Goal: Task Accomplishment & Management: Use online tool/utility

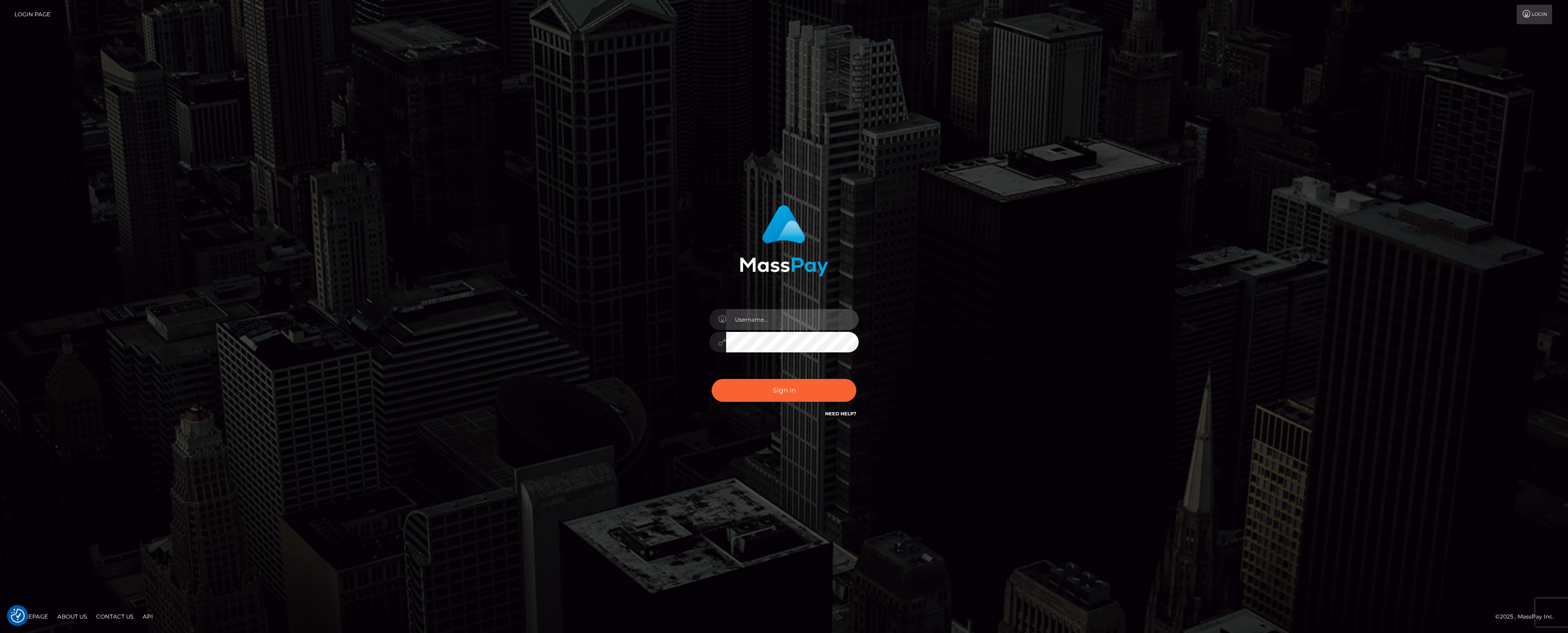
click at [771, 326] on input "text" at bounding box center [792, 320] width 133 height 21
type input "ashbil"
click at [768, 382] on button "Sign in" at bounding box center [784, 390] width 145 height 23
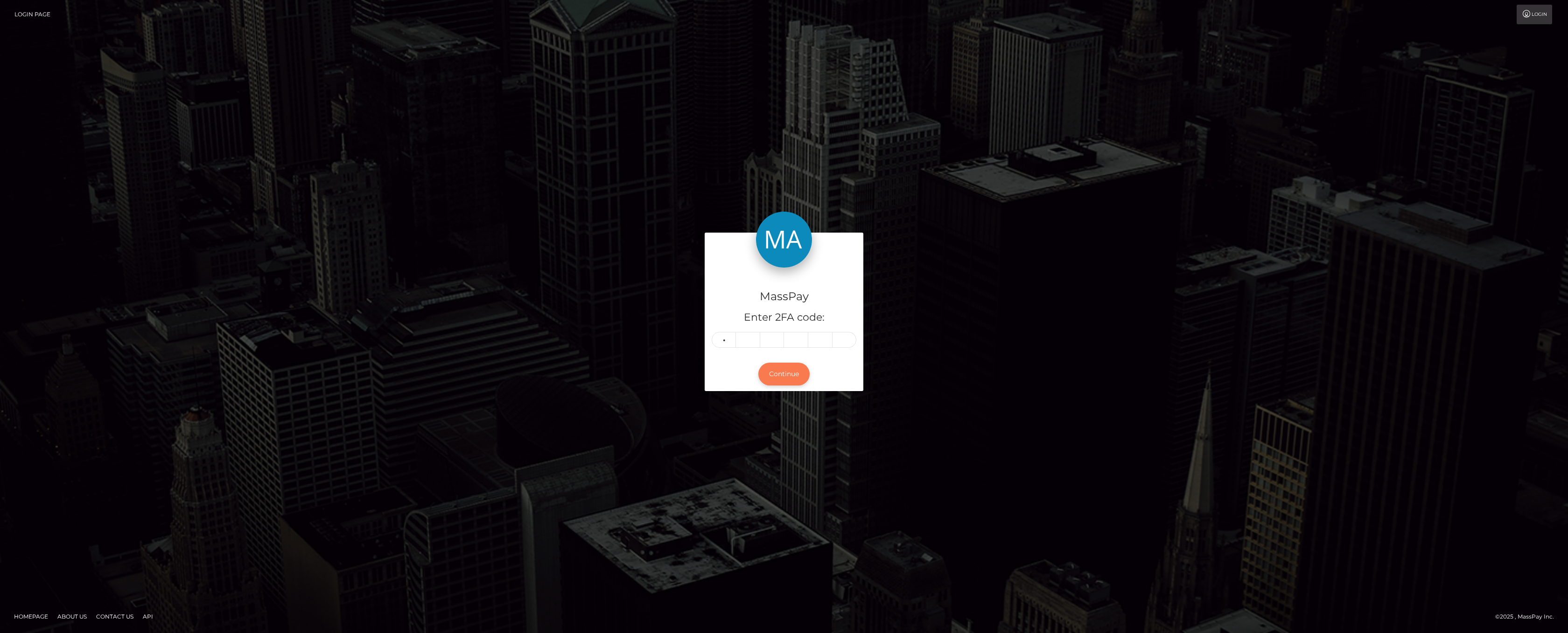
type input "7"
type input "4"
type input "5"
type input "2"
type input "1"
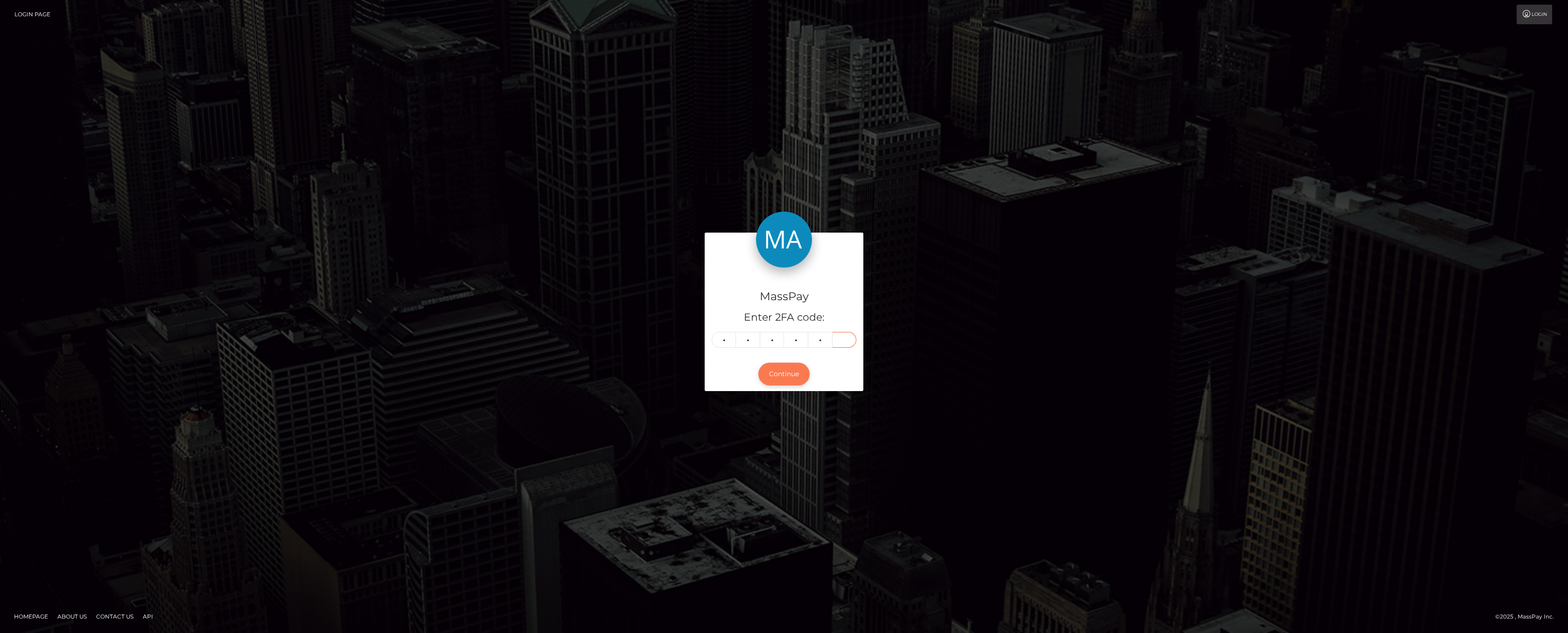
type input "9"
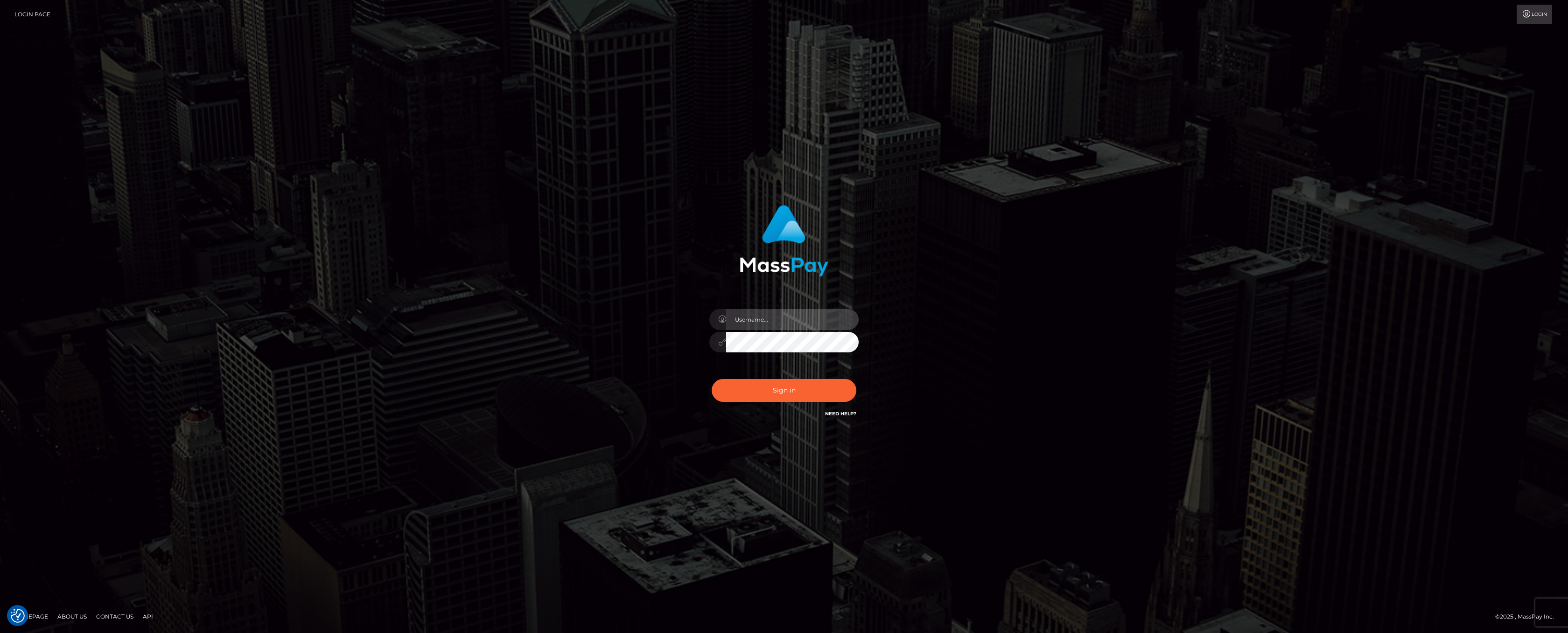
click at [782, 319] on input "text" at bounding box center [792, 320] width 133 height 21
type input "ashbil"
click at [781, 384] on button "Sign in" at bounding box center [784, 390] width 145 height 23
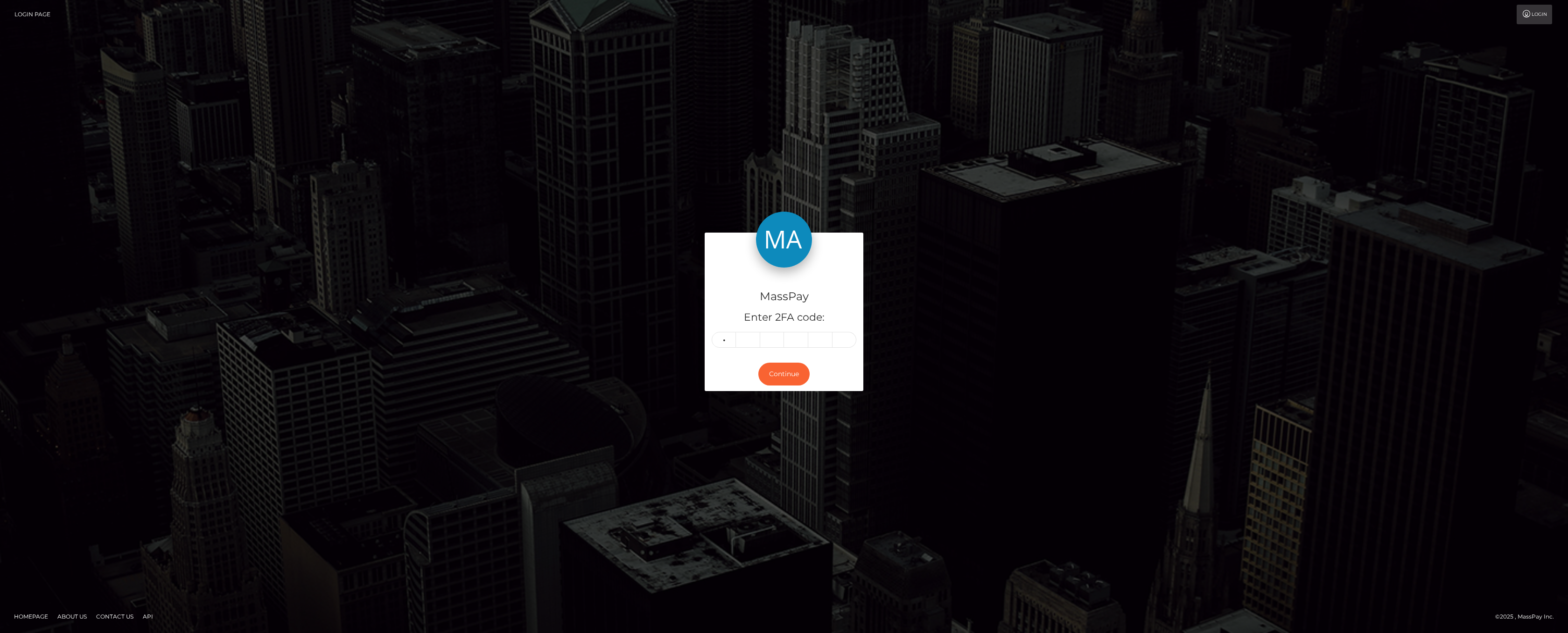
type input "0"
type input "4"
type input "2"
type input "1"
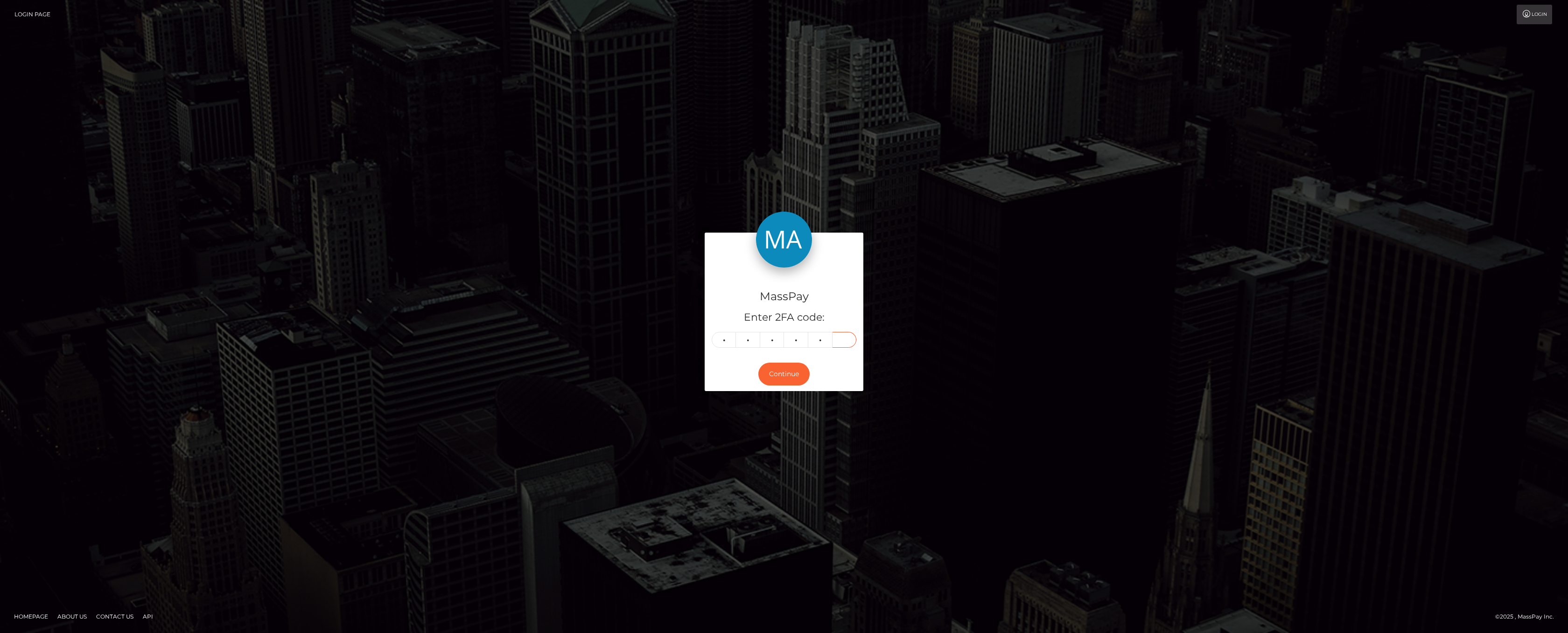
type input "0"
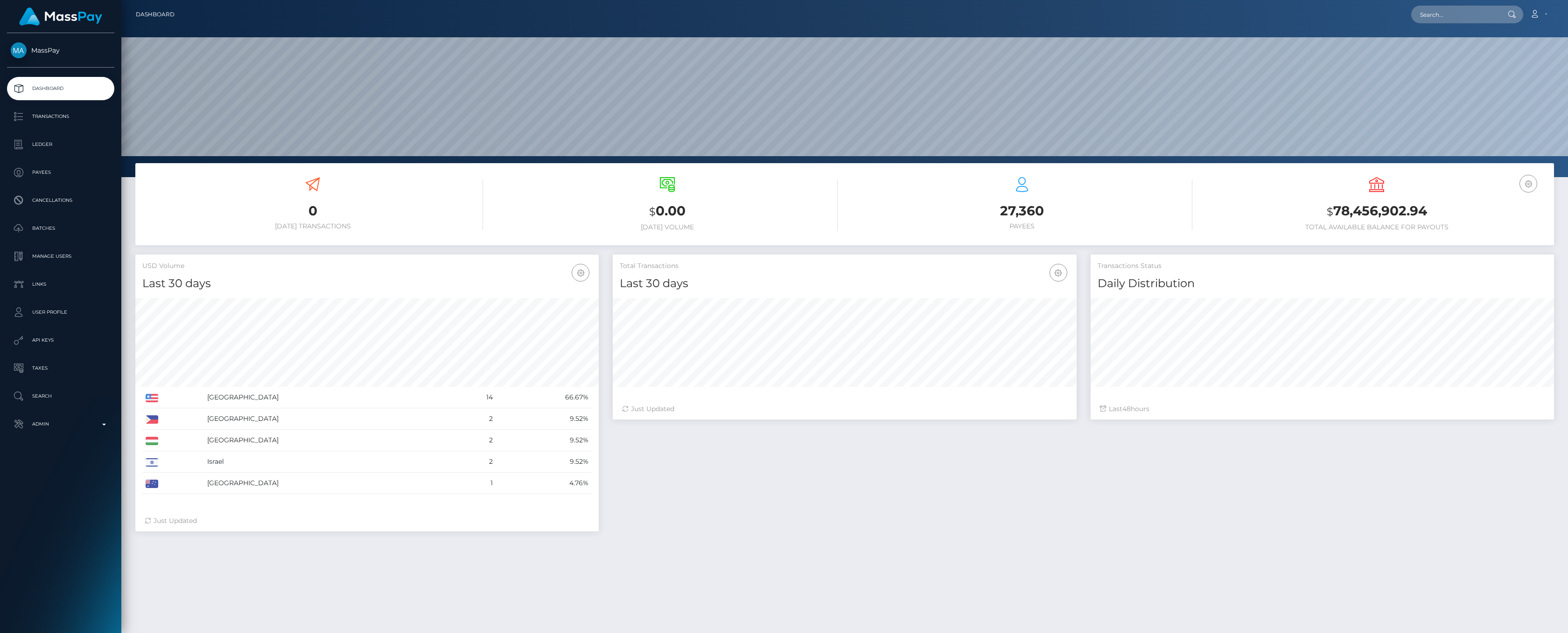
scroll to position [165, 463]
click at [101, 427] on p "Admin" at bounding box center [61, 424] width 100 height 14
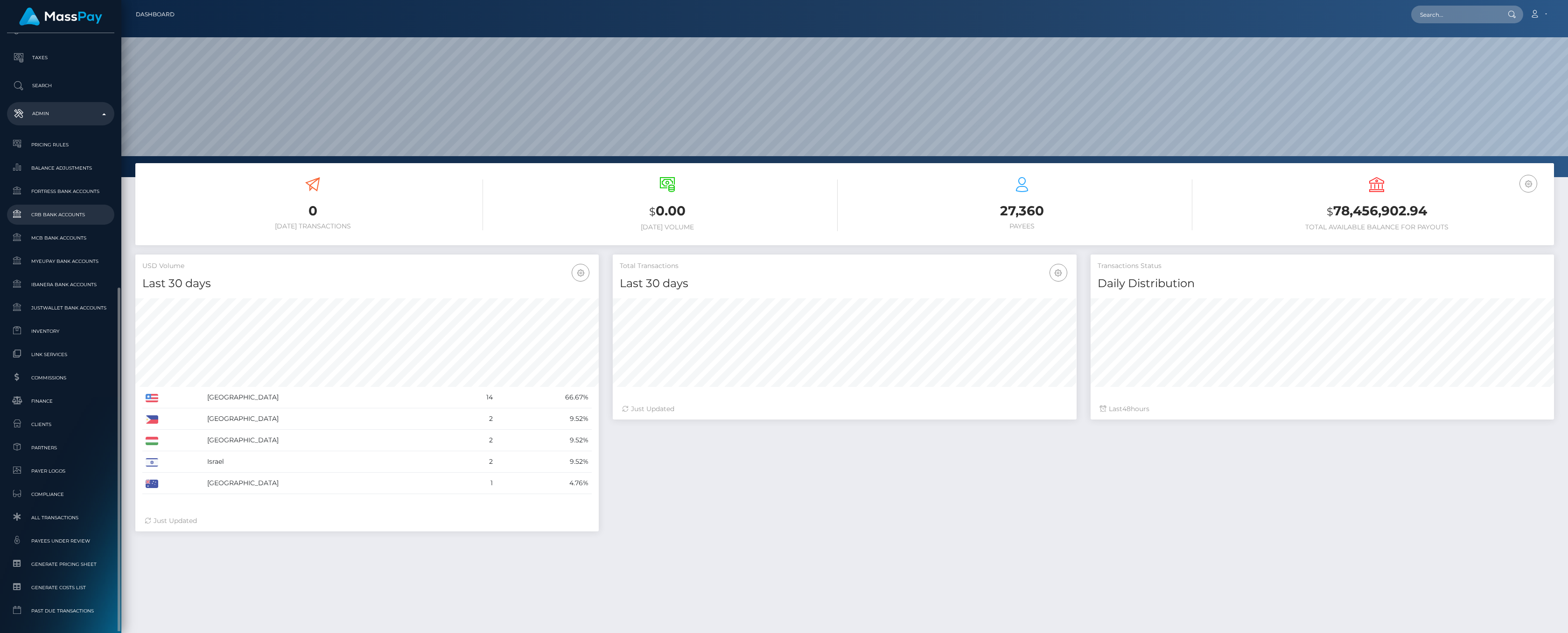
scroll to position [346, 0]
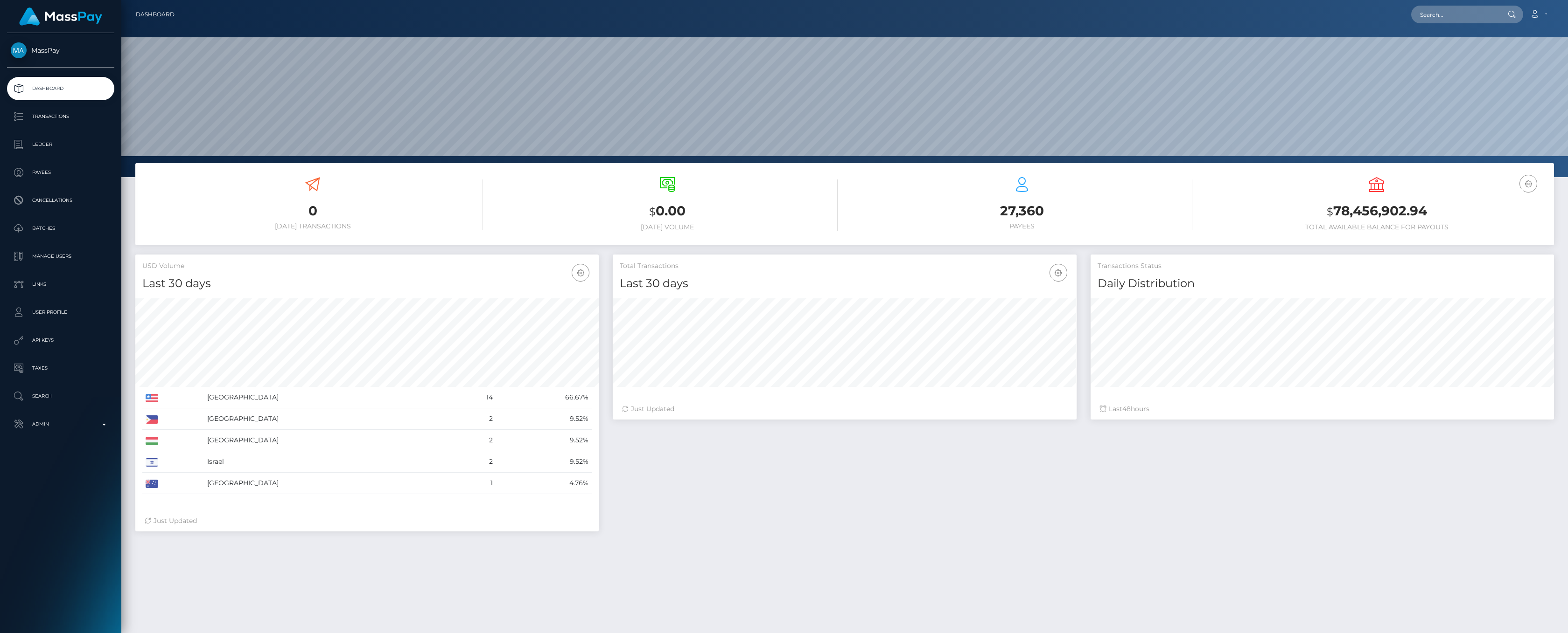
scroll to position [277, 463]
click at [103, 424] on b at bounding box center [104, 425] width 4 height 2
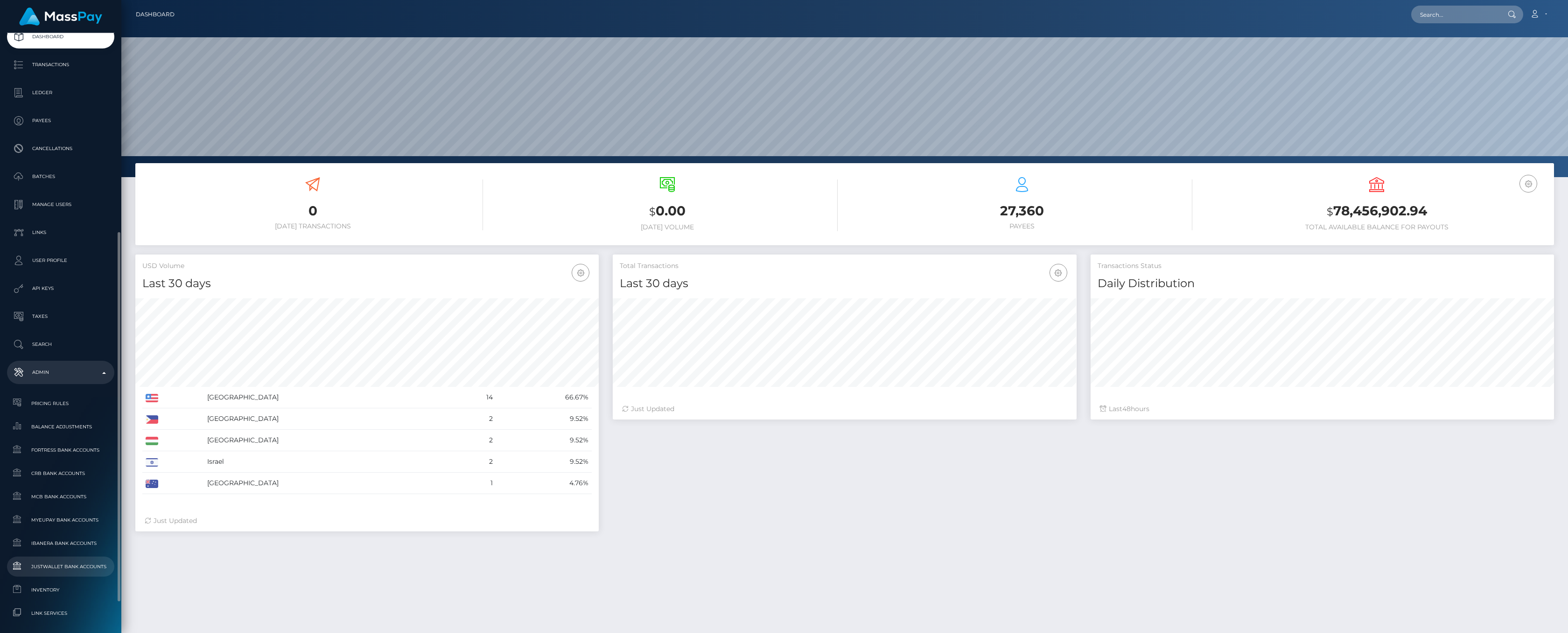
scroll to position [207, 0]
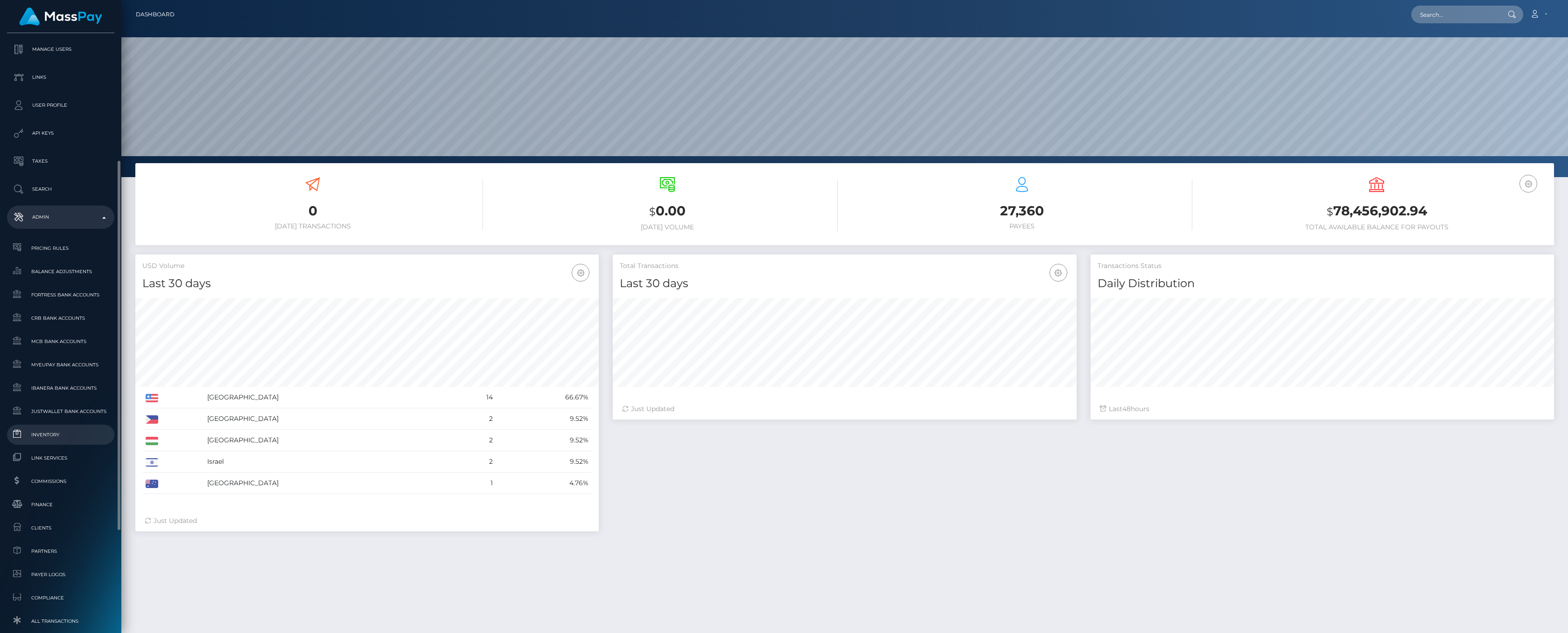
click at [43, 432] on span "Inventory" at bounding box center [61, 435] width 100 height 11
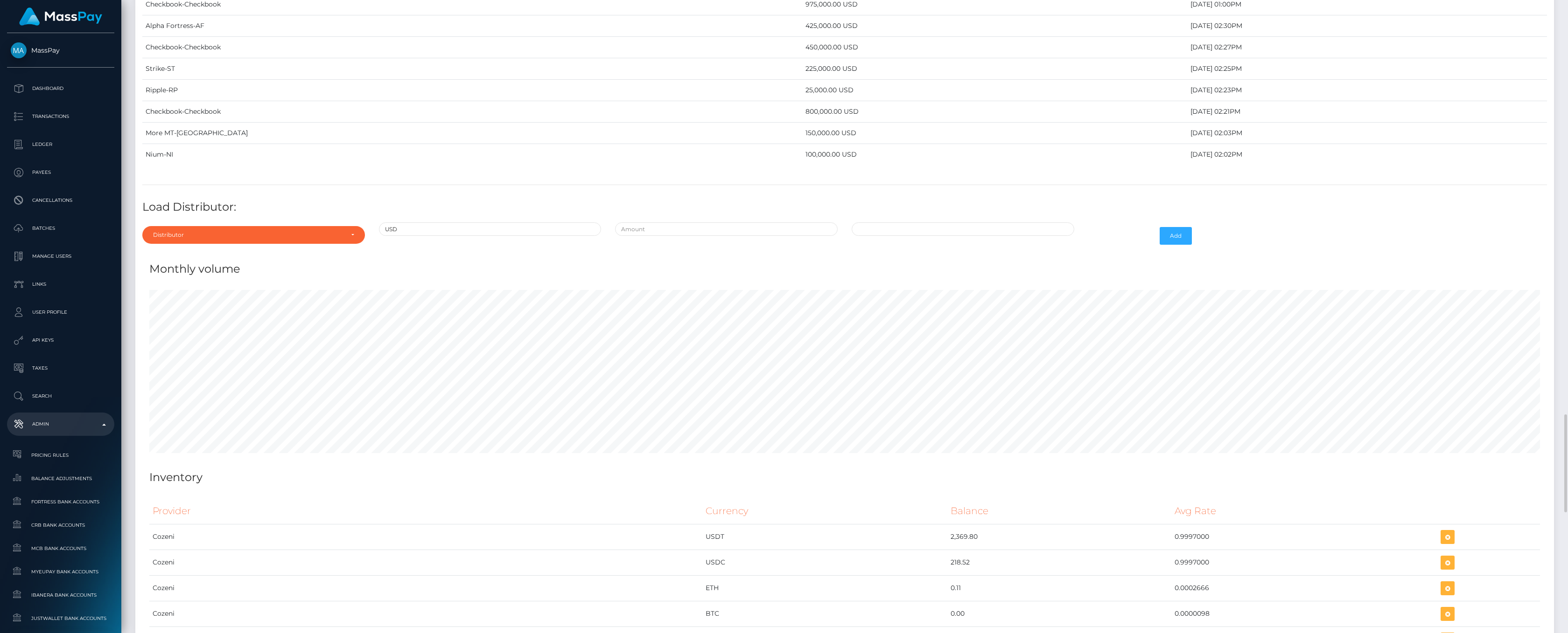
scroll to position [3005, 0]
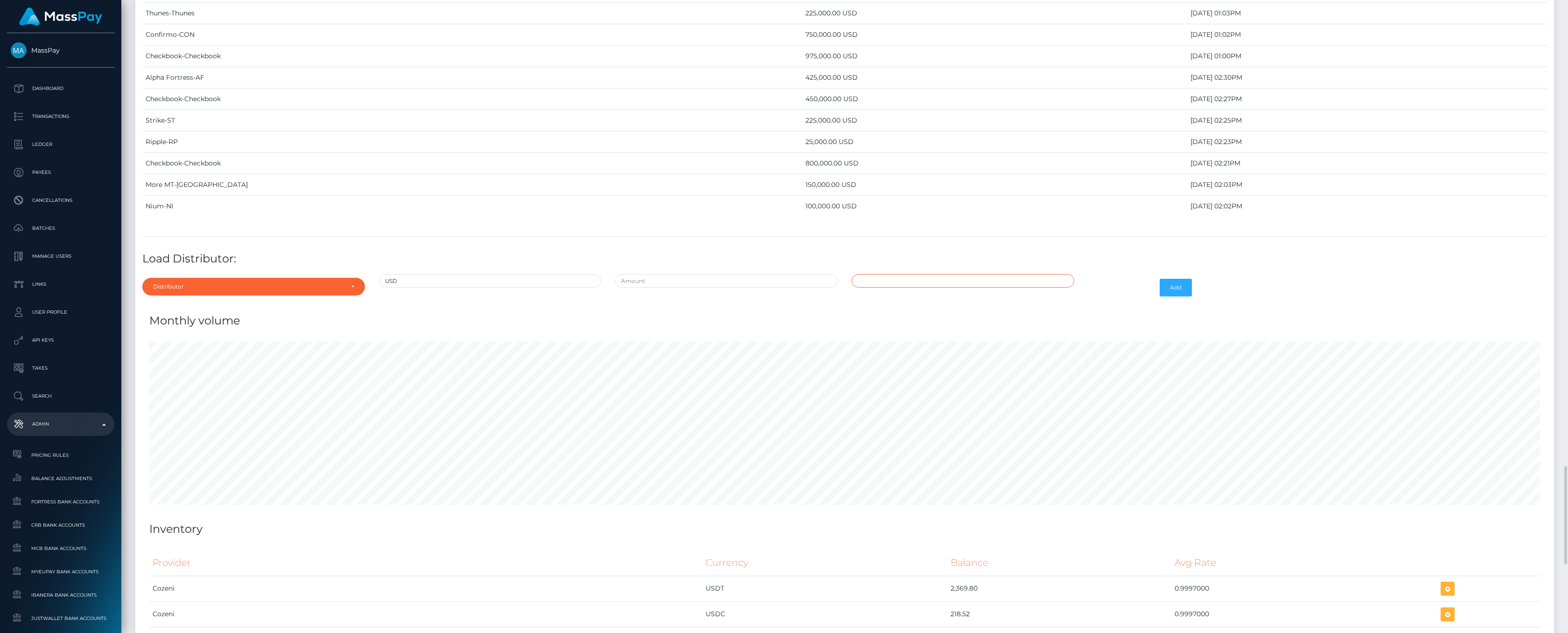
type input "08/14/2025 5:14 PM"
click at [921, 287] on input "08/14/2025 5:14 PM" at bounding box center [963, 281] width 222 height 13
click at [795, 319] on h4 "Monthly volume" at bounding box center [844, 321] width 1390 height 16
click at [351, 289] on div "Distributor" at bounding box center [253, 286] width 201 height 7
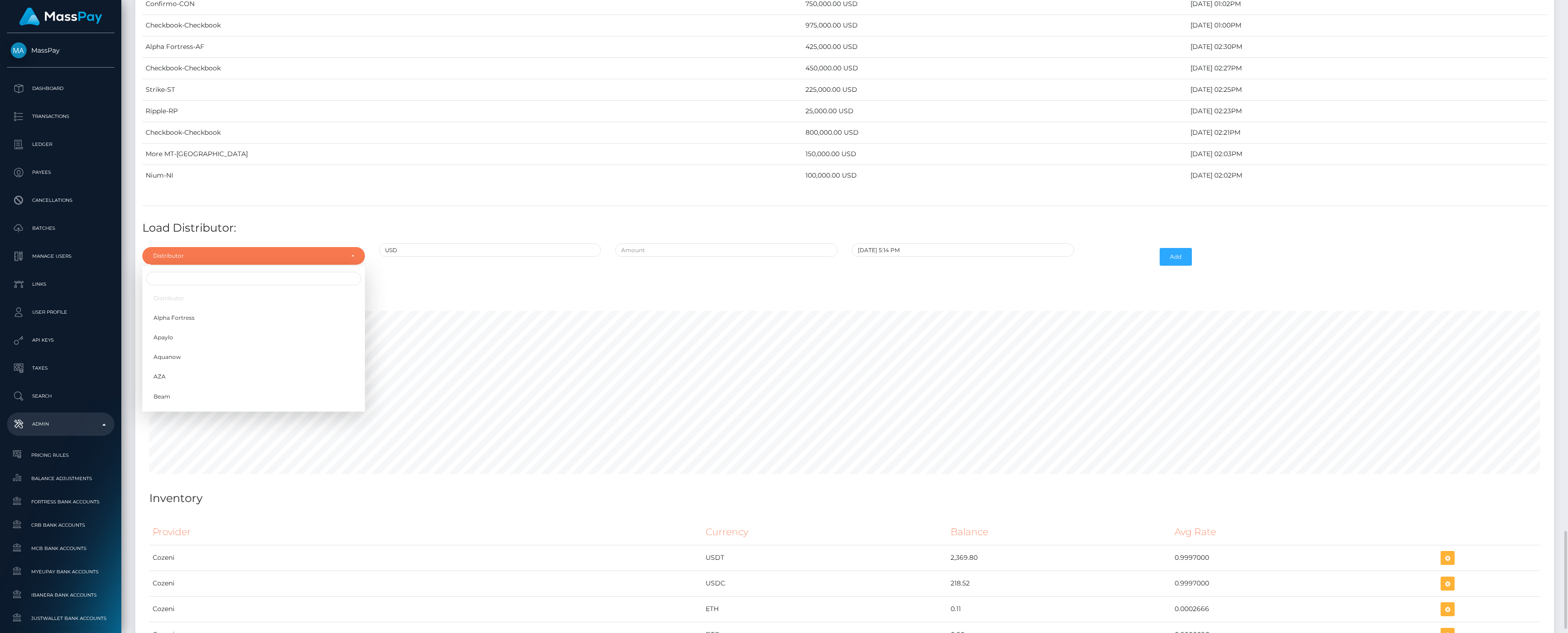
scroll to position [3088, 0]
